Goal: Find specific page/section

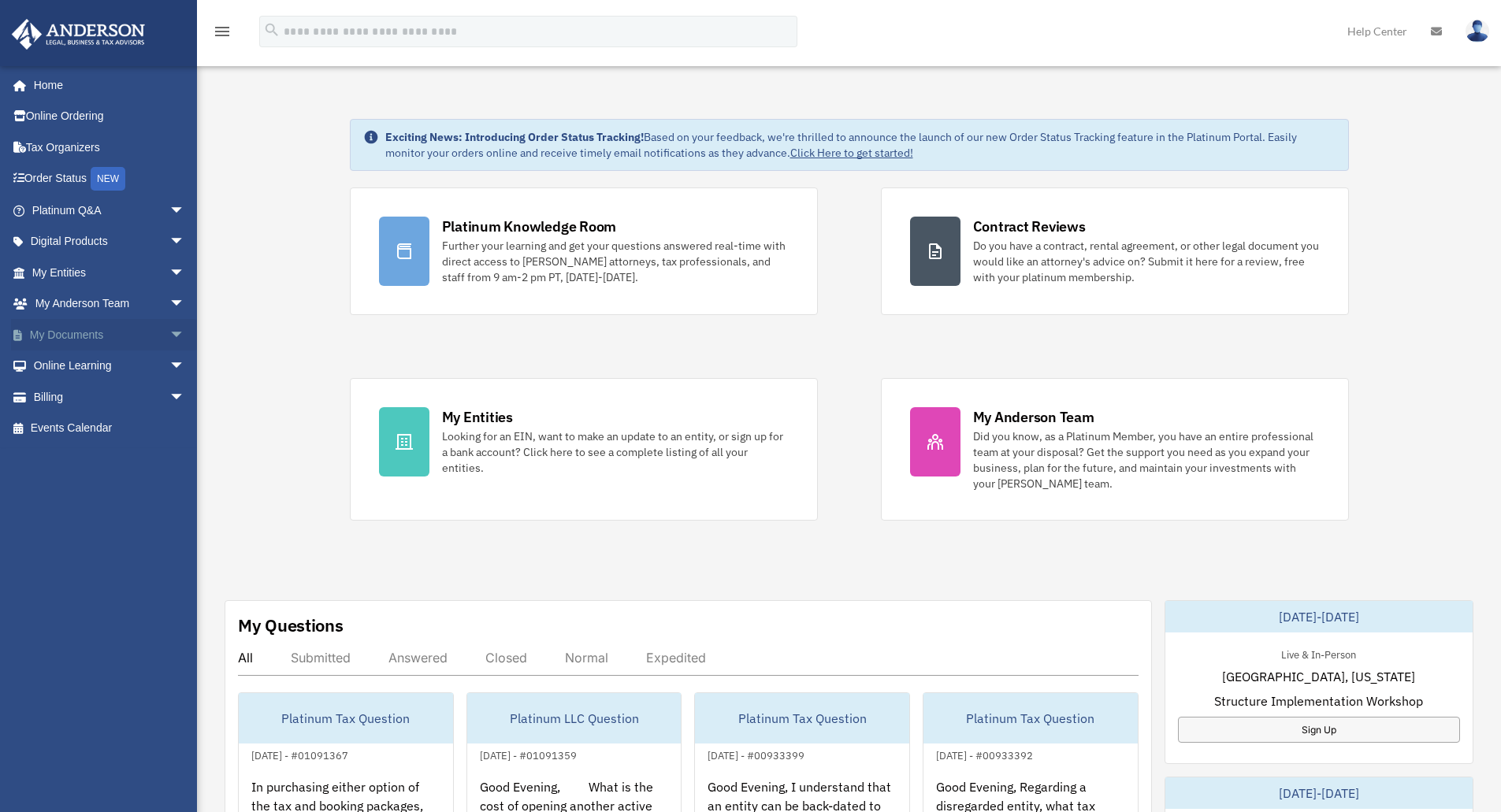
click at [169, 337] on span "arrow_drop_down" at bounding box center [185, 335] width 32 height 32
click at [169, 339] on span "arrow_drop_up" at bounding box center [185, 335] width 32 height 32
click at [169, 271] on span "arrow_drop_down" at bounding box center [185, 272] width 32 height 32
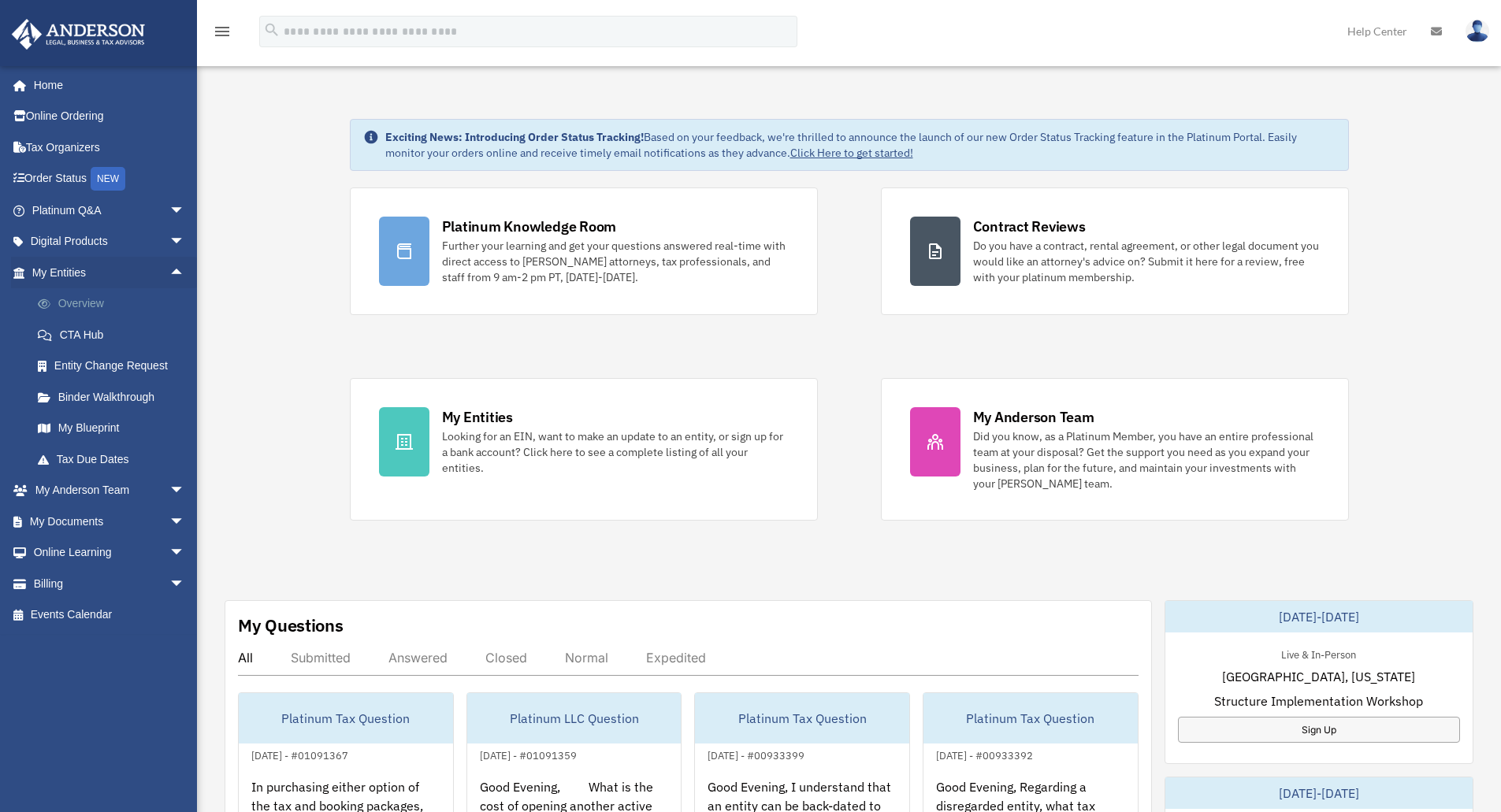
click at [129, 302] on link "Overview" at bounding box center [115, 304] width 187 height 32
click at [98, 299] on link "Overview" at bounding box center [115, 304] width 187 height 32
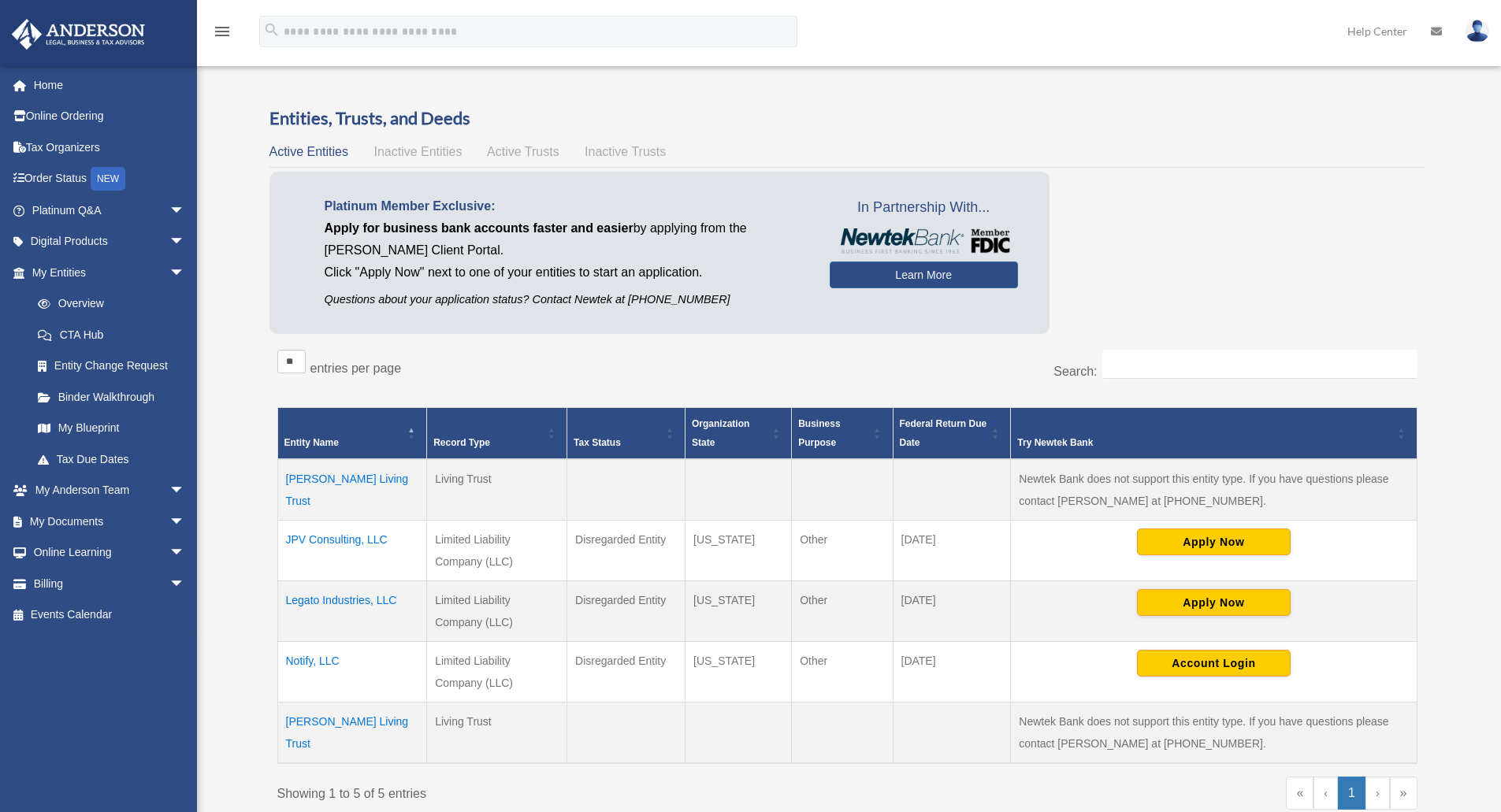
click at [326, 539] on td "JPV Consulting, LLC" at bounding box center [351, 550] width 149 height 61
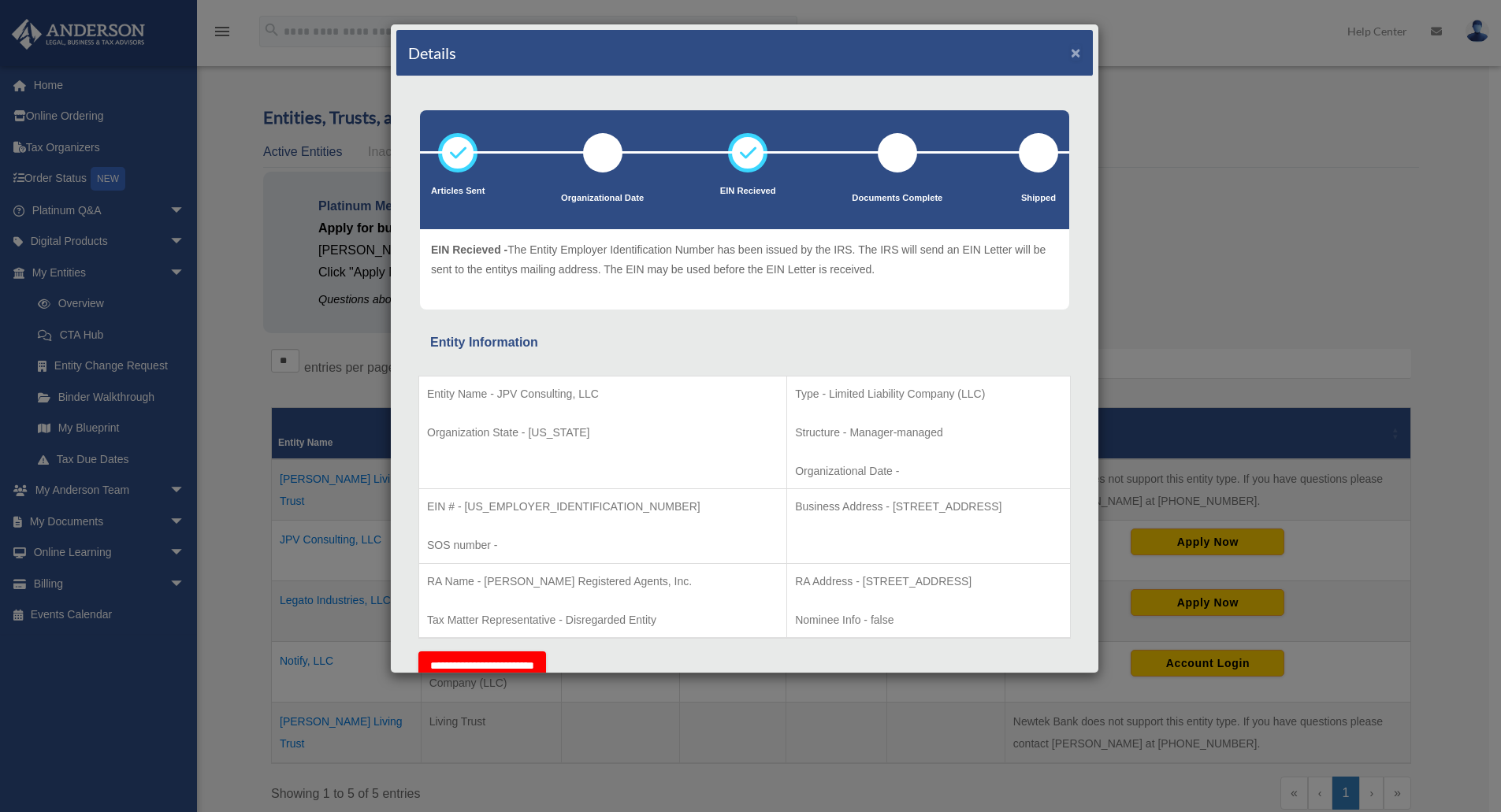
click at [1071, 48] on button "×" at bounding box center [1075, 53] width 10 height 17
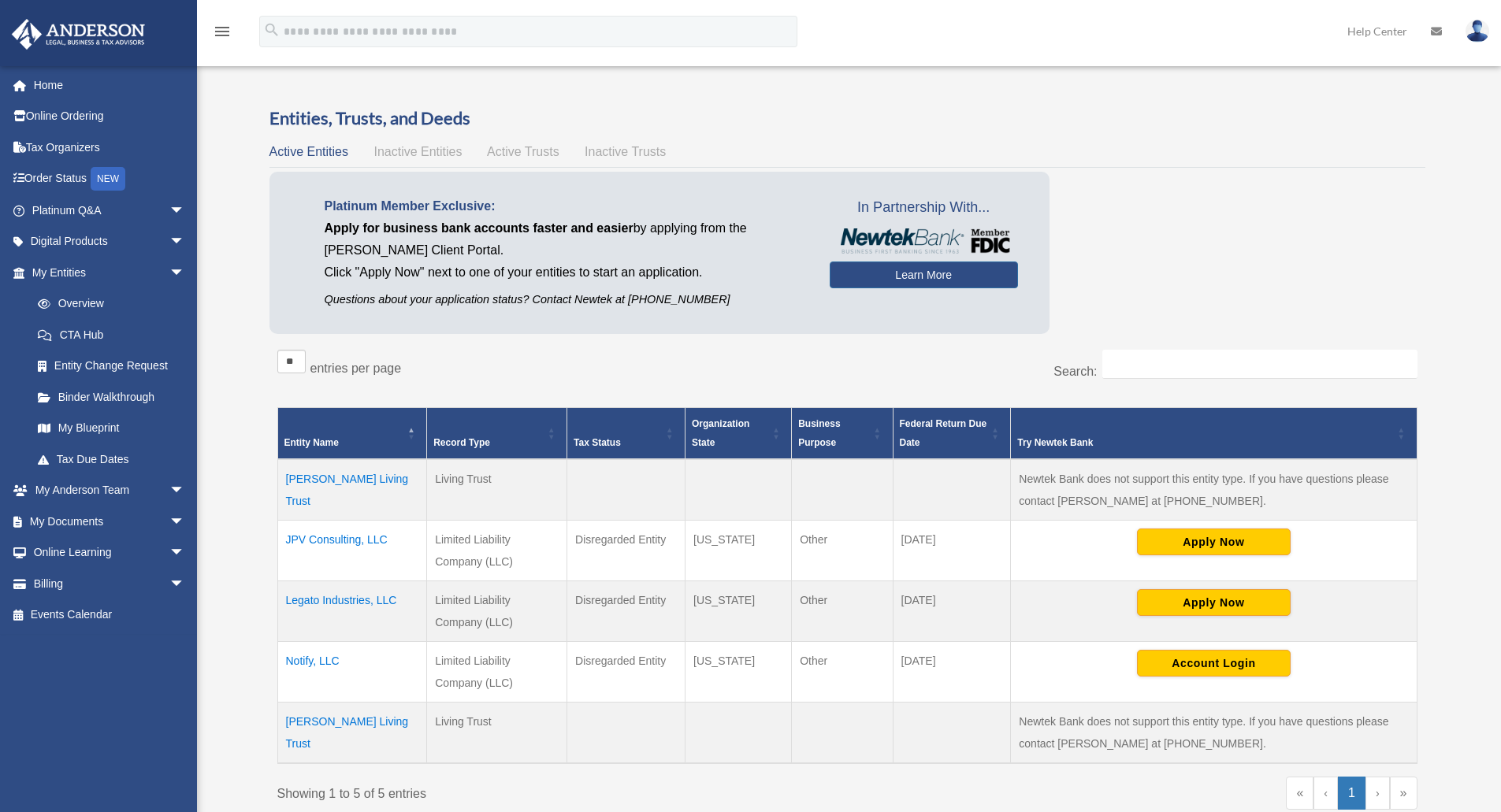
click at [1139, 69] on div "Overview [EMAIL_ADDRESS][DOMAIN_NAME] Sign Out [EMAIL_ADDRESS][DOMAIN_NAME] Hom…" at bounding box center [750, 504] width 1501 height 889
